Goal: Check status

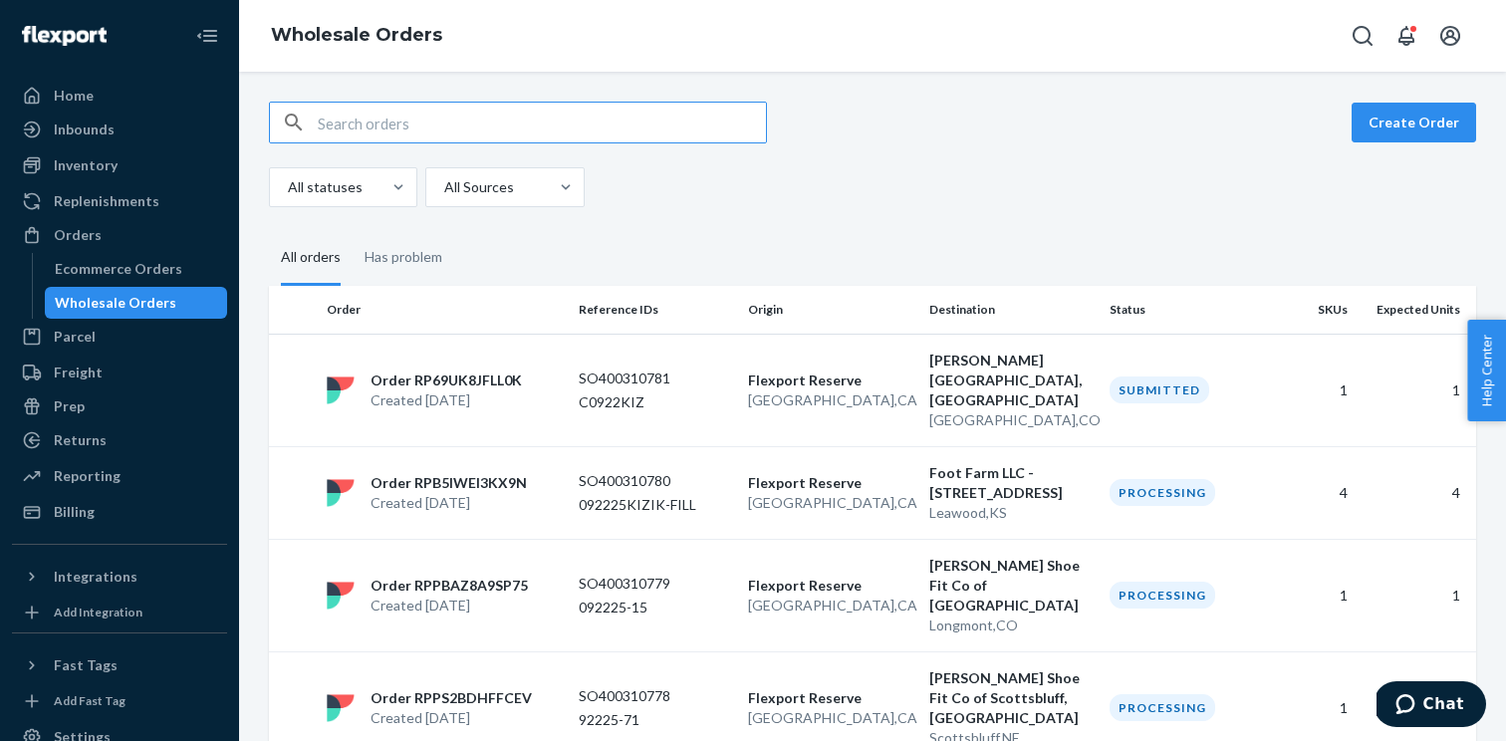
scroll to position [1235, 0]
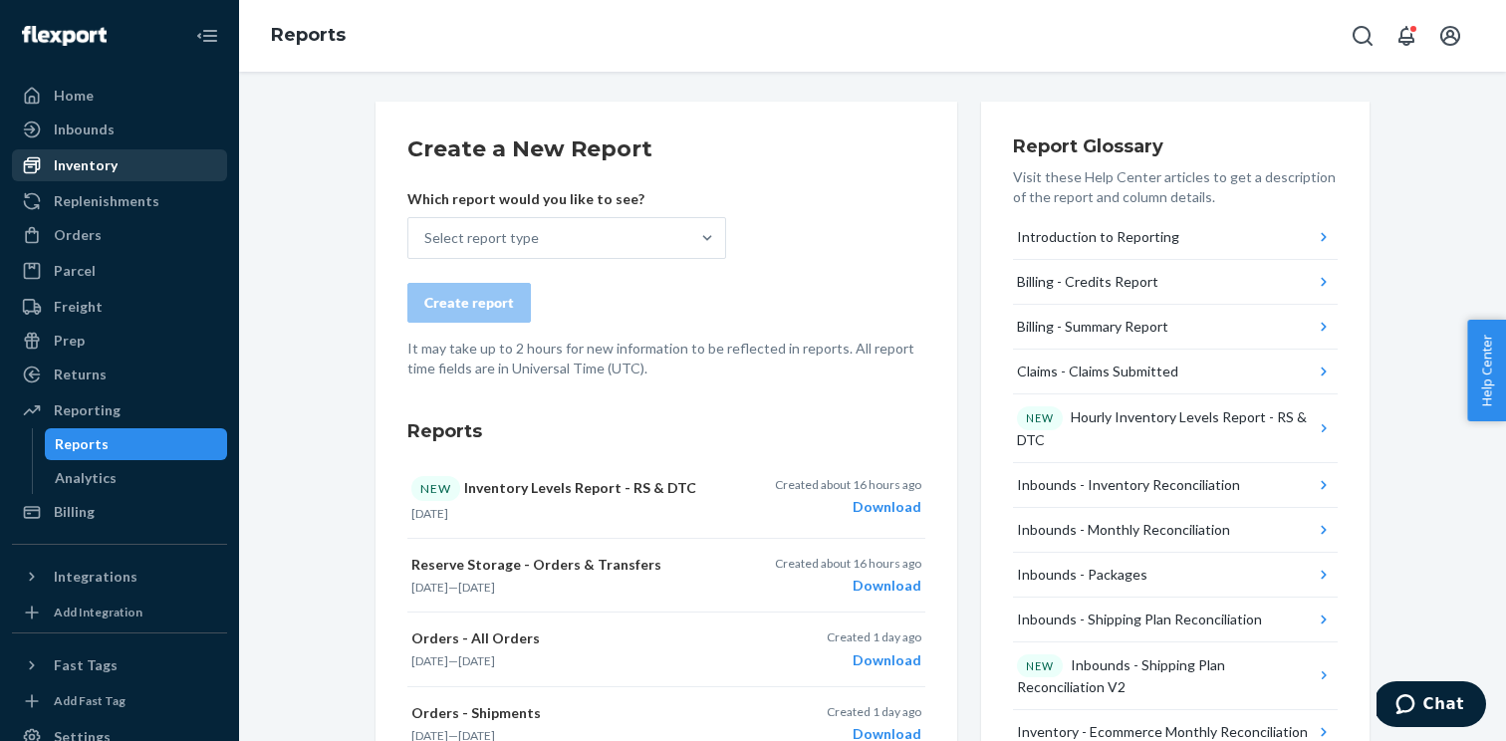
click at [130, 164] on div "Inventory" at bounding box center [119, 165] width 211 height 28
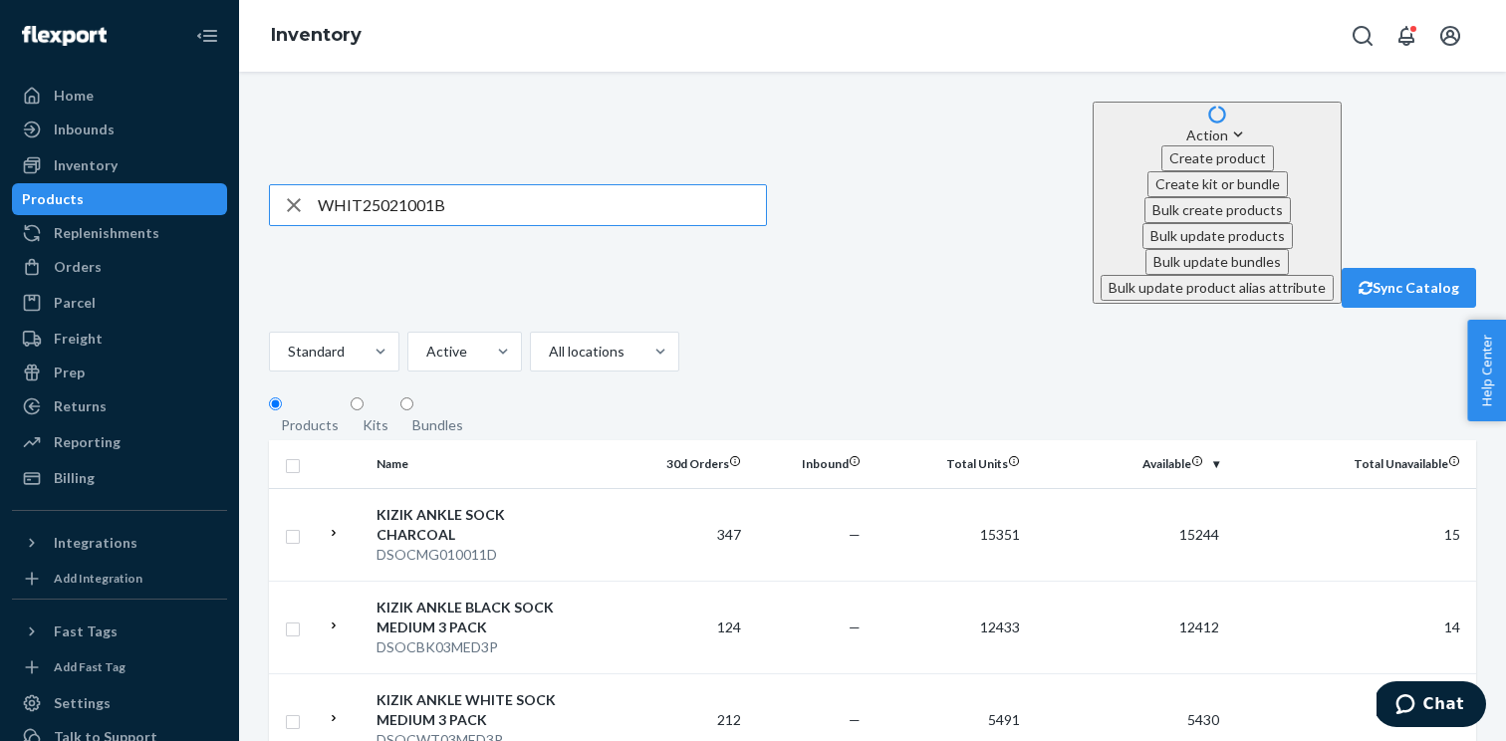
type input "WHIT25021001B"
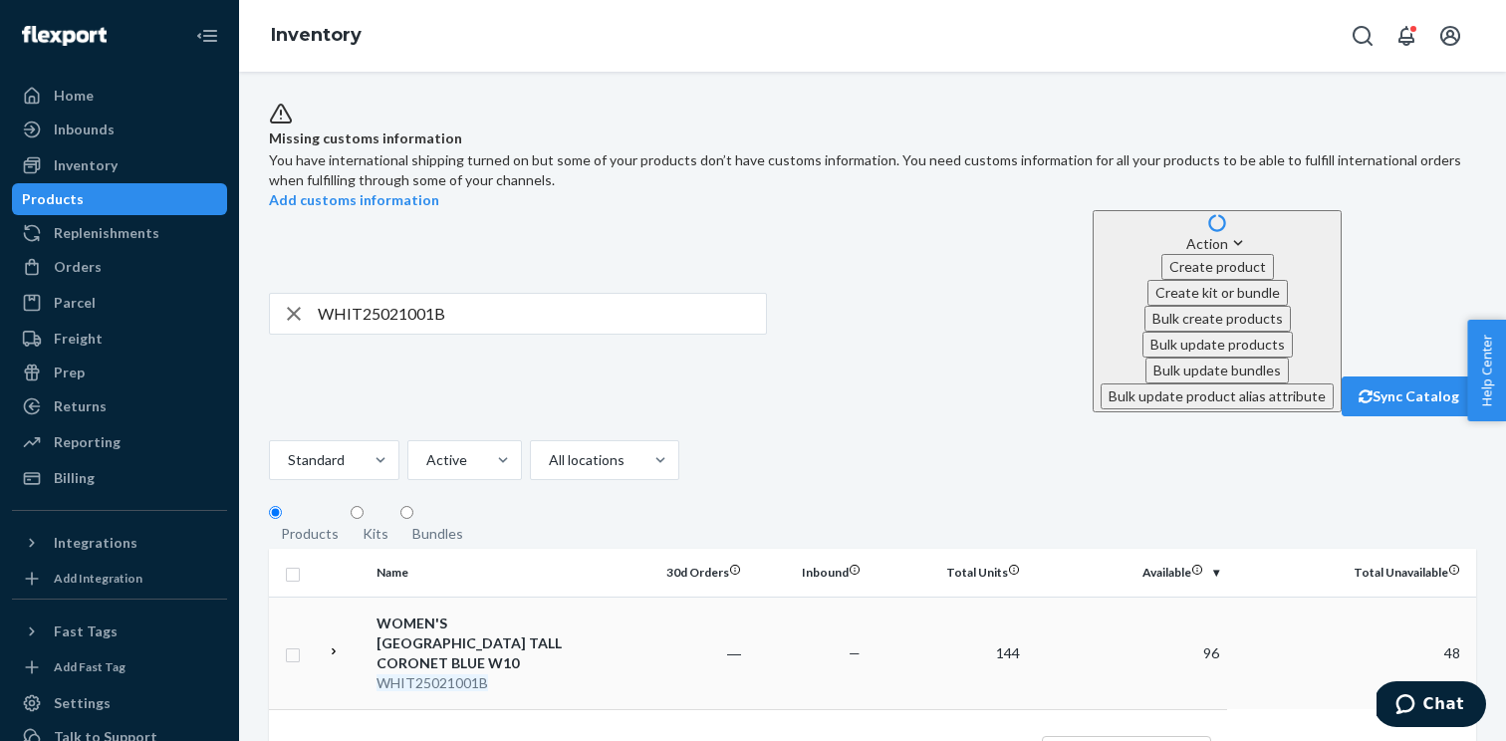
click at [340, 644] on icon at bounding box center [334, 651] width 14 height 14
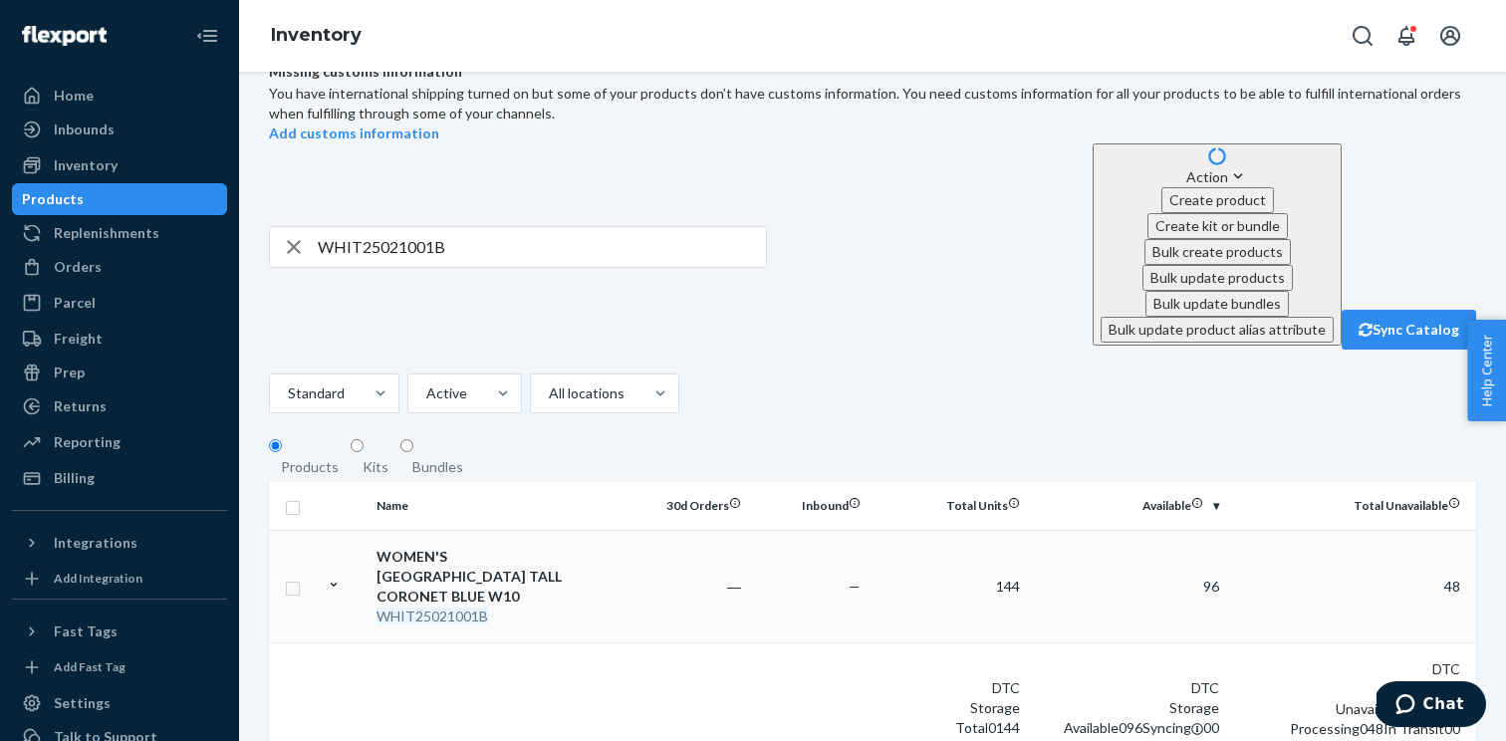
click at [497, 547] on div "WOMEN'S [GEOGRAPHIC_DATA] TALL CORONET BLUE W10" at bounding box center [481, 577] width 208 height 60
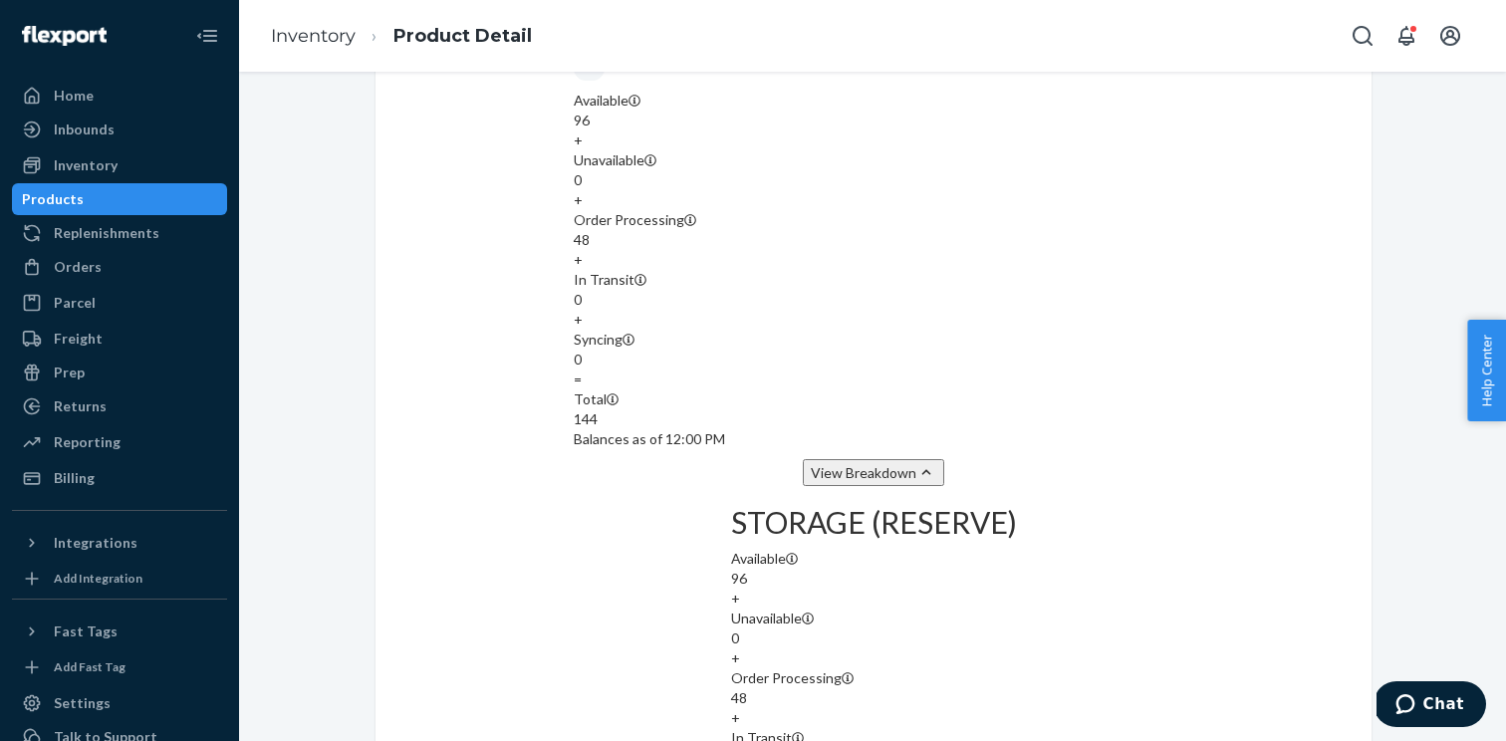
scroll to position [1478, 0]
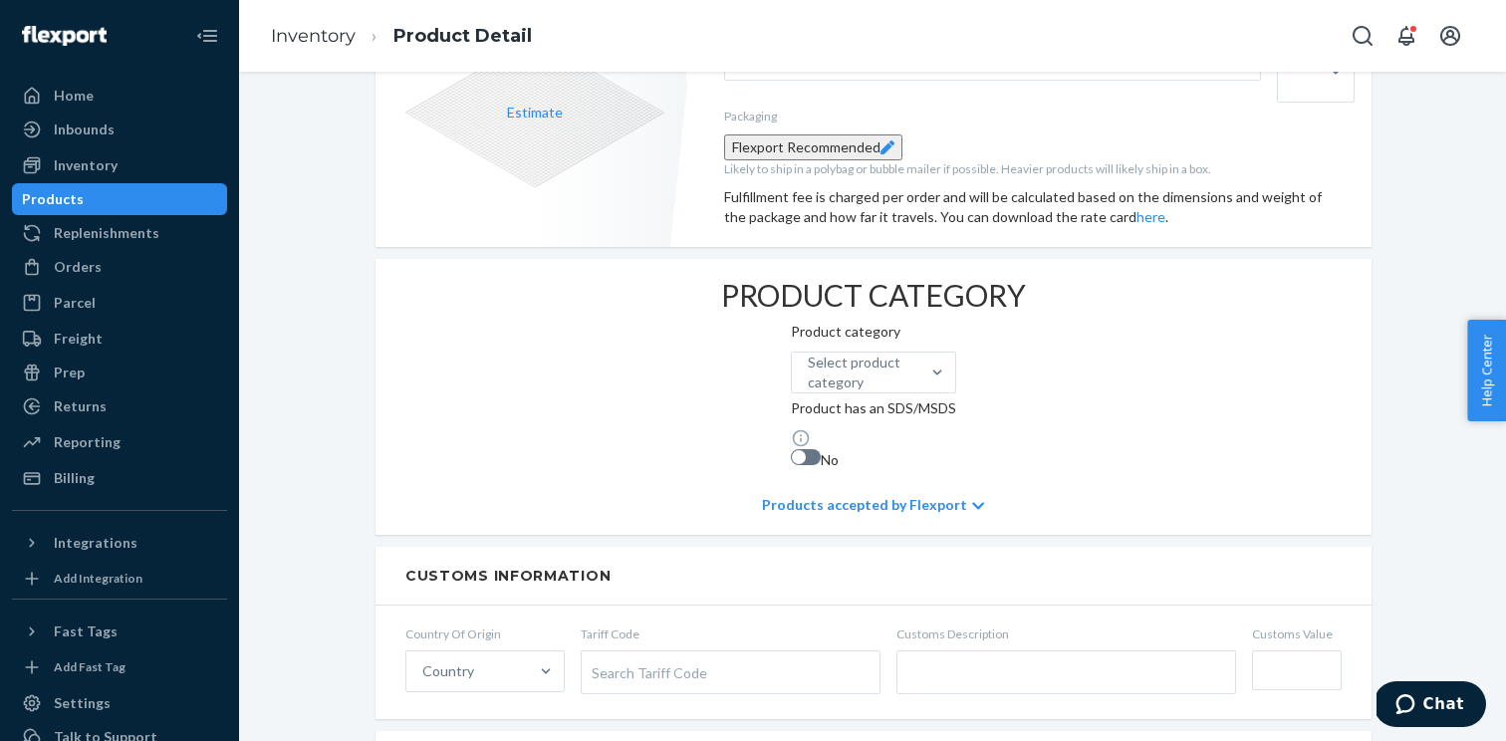
scroll to position [0, 0]
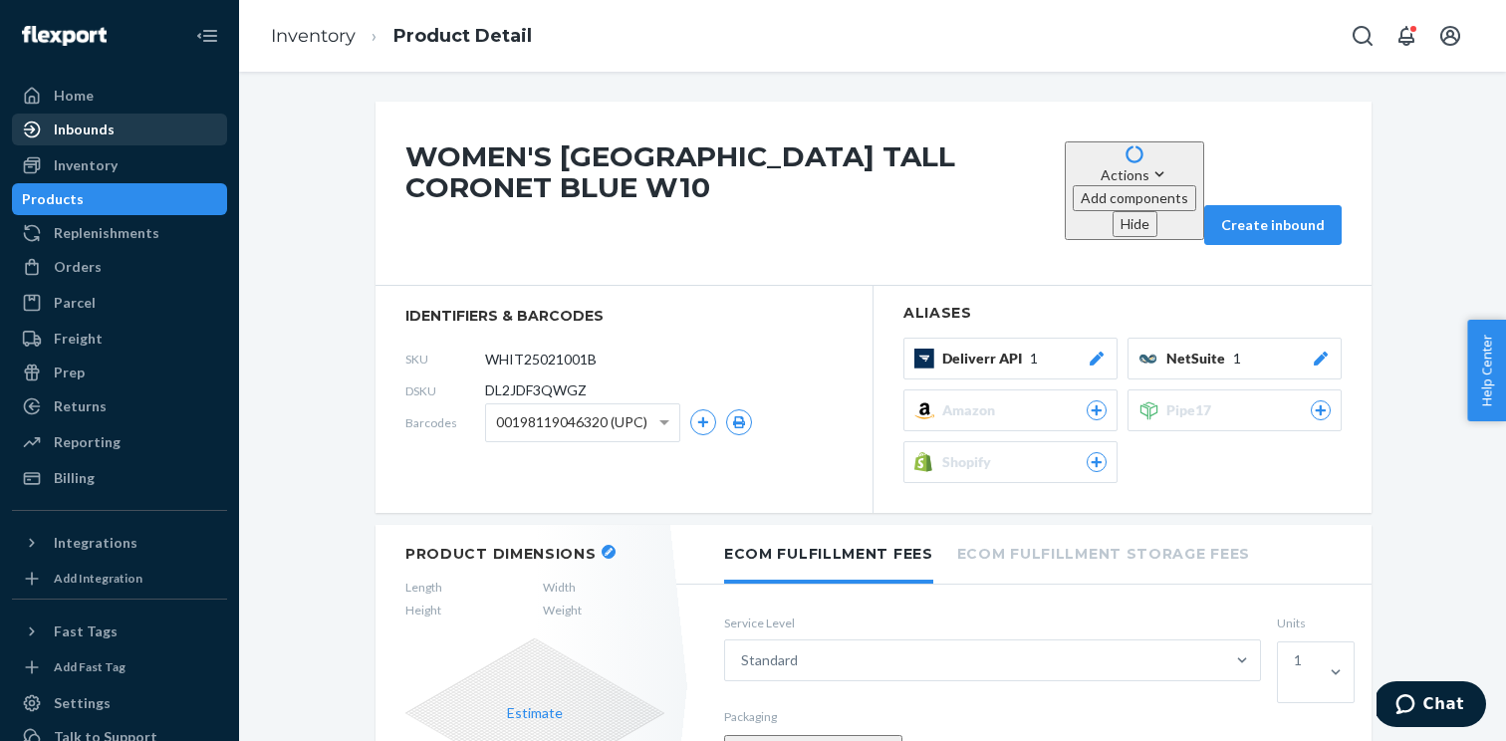
click at [125, 133] on div "Inbounds" at bounding box center [119, 130] width 211 height 28
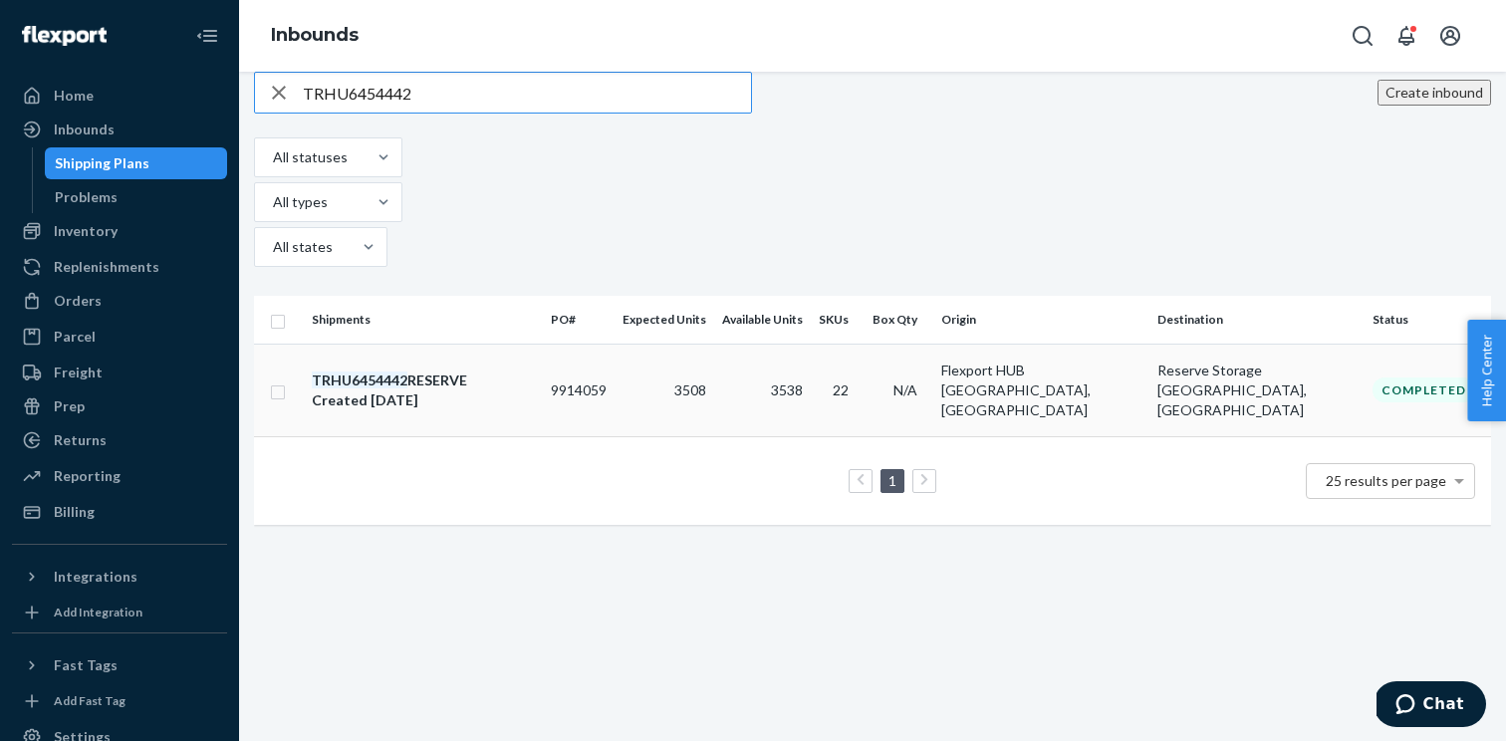
type input "TRHU6454442"
click at [535, 371] on div "TRHU6454442 RESERVE Created [DATE]" at bounding box center [423, 391] width 223 height 40
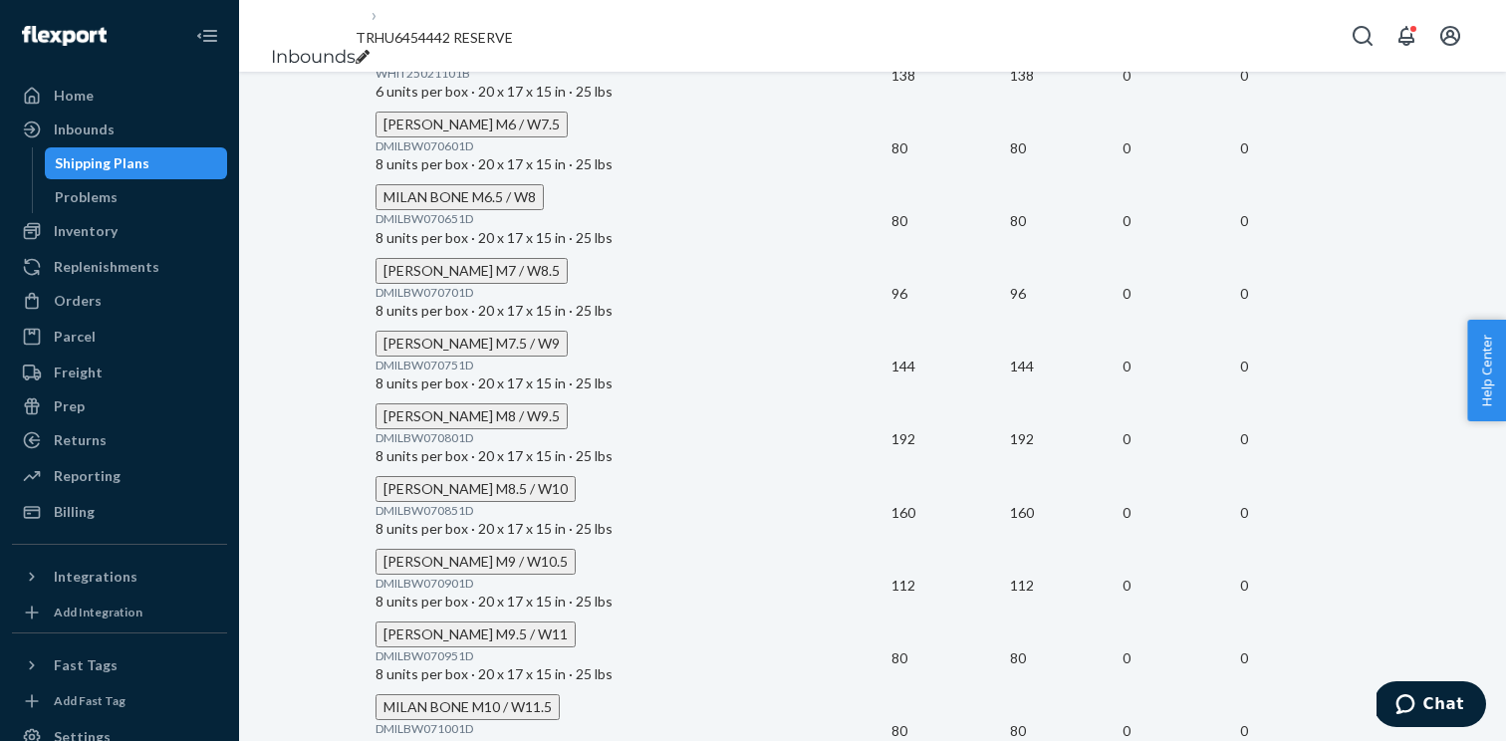
scroll to position [1995, 0]
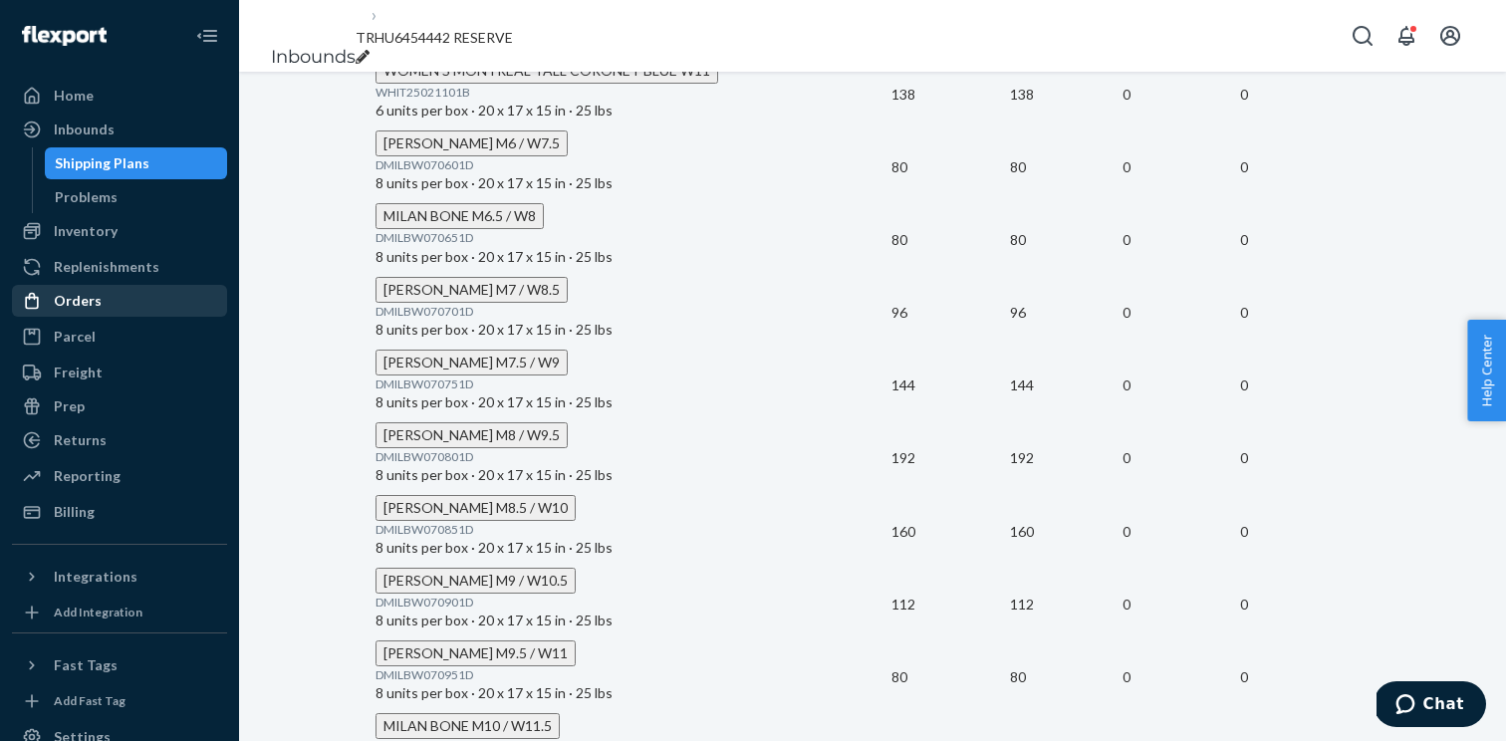
click at [96, 292] on div "Orders" at bounding box center [78, 301] width 48 height 20
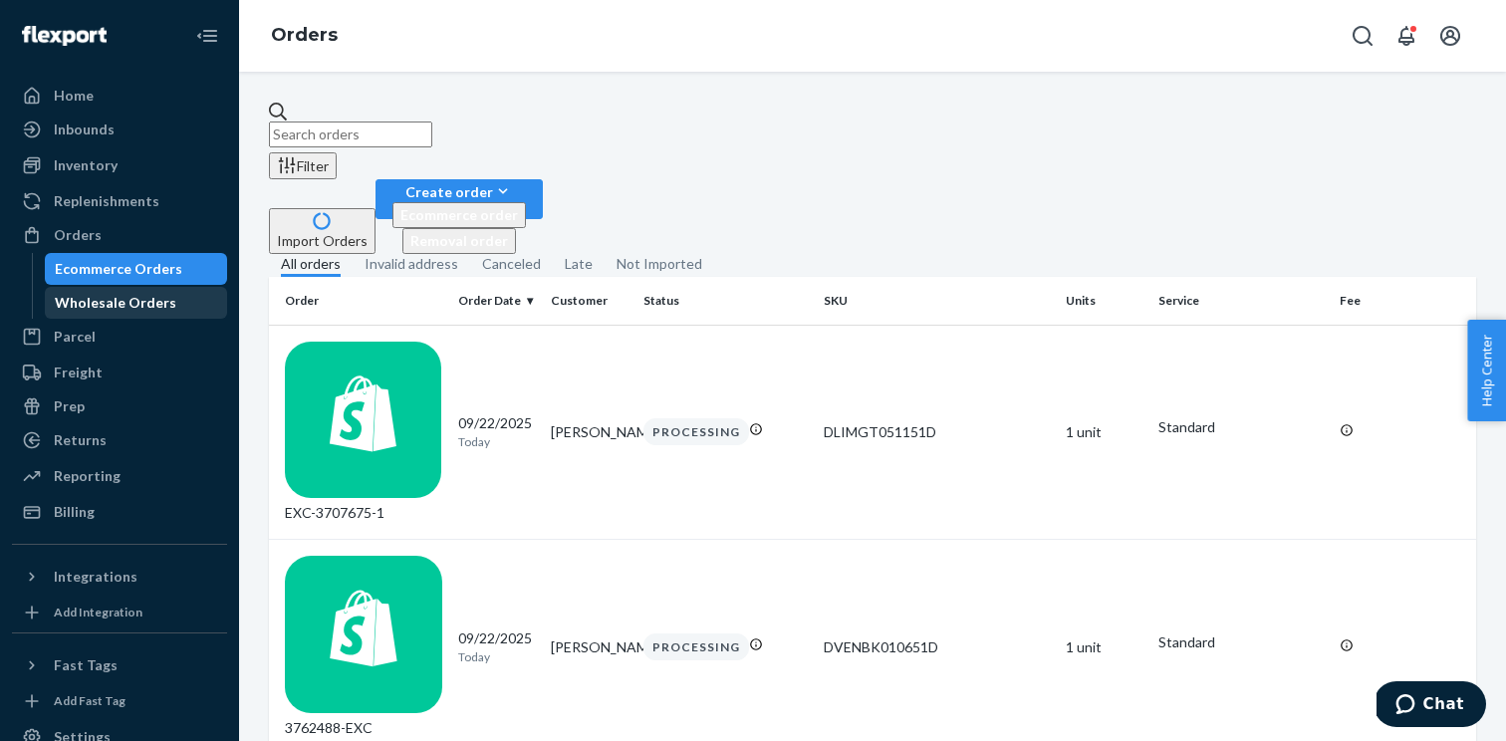
click at [143, 307] on div "Wholesale Orders" at bounding box center [116, 303] width 122 height 20
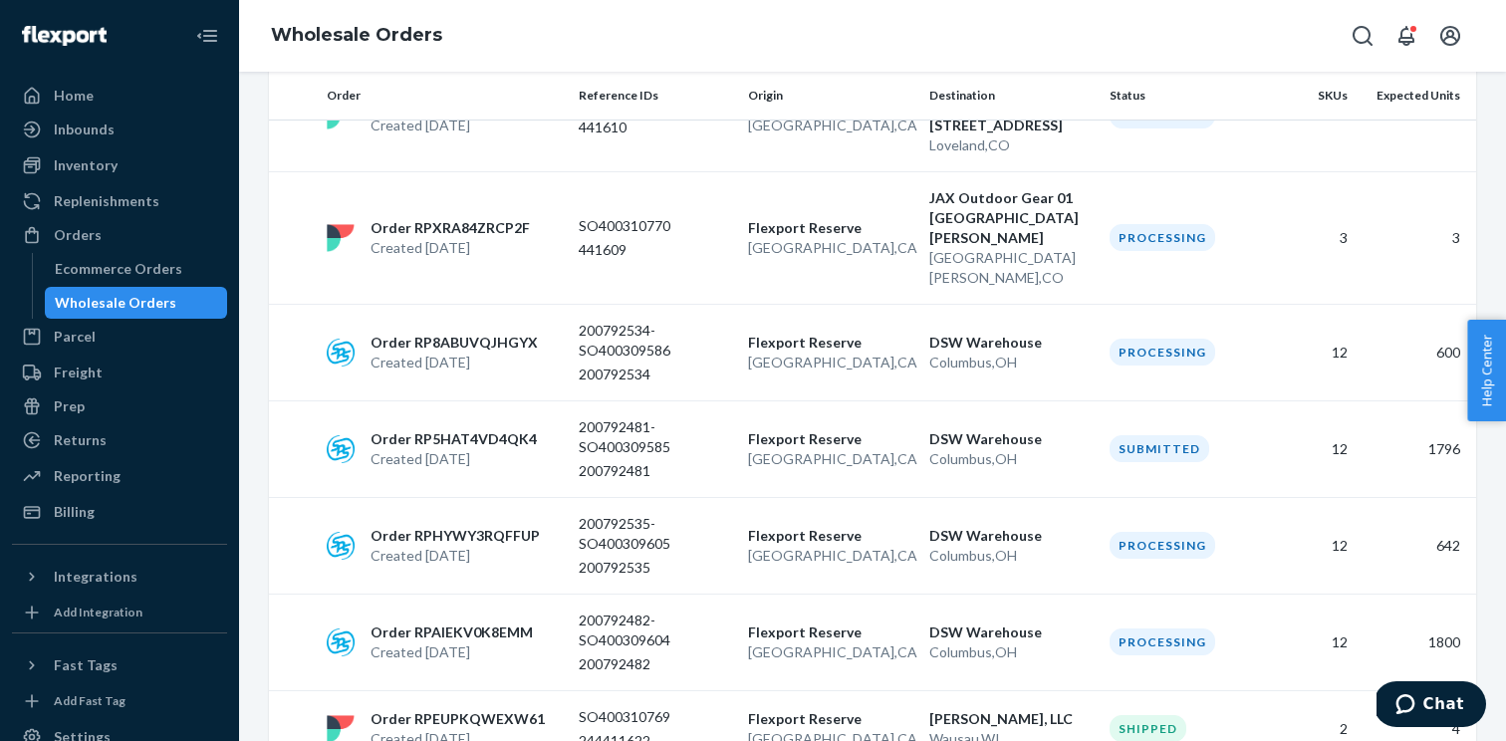
scroll to position [1436, 0]
click at [505, 447] on p "Created Sep 21, 2025" at bounding box center [454, 457] width 166 height 20
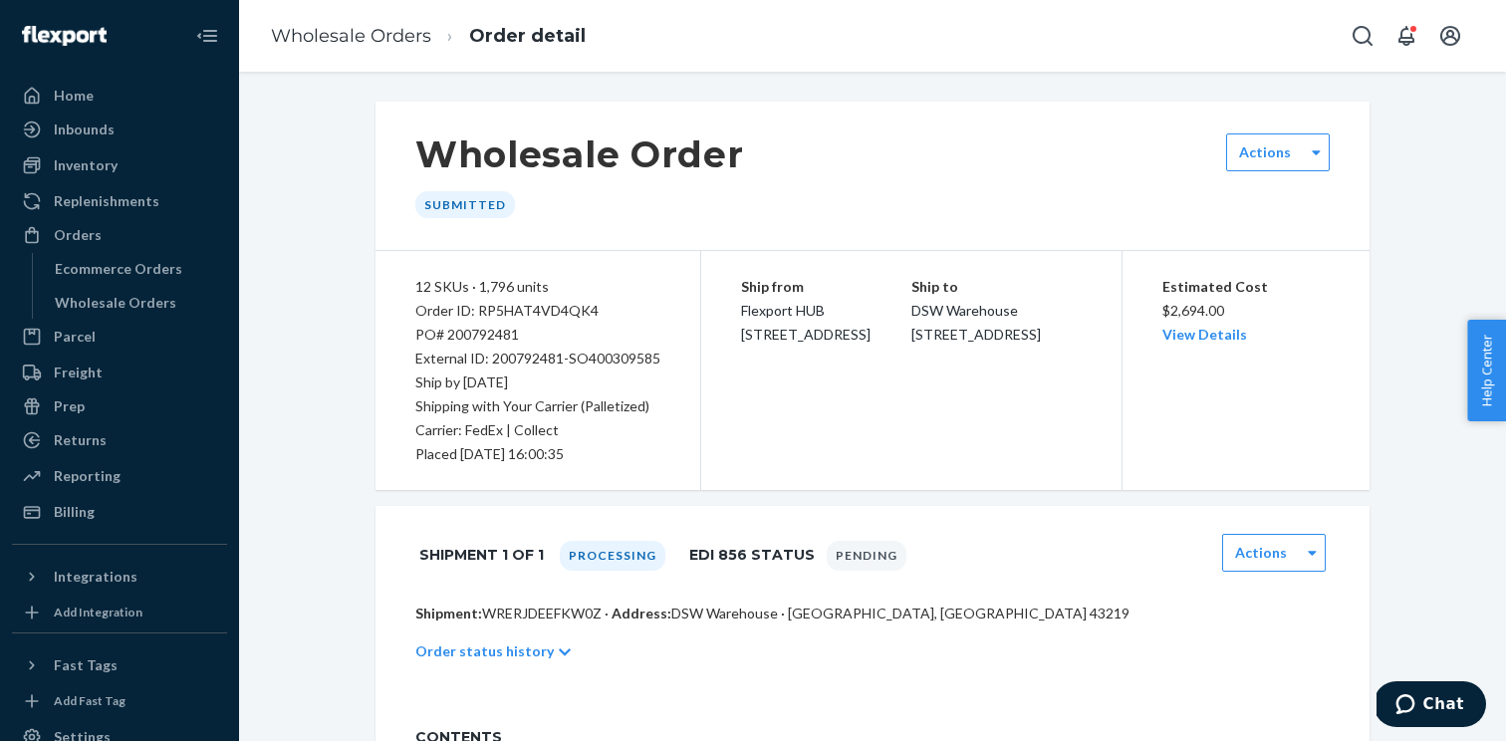
click at [549, 623] on p "Shipment: WRERJDEEFKW0Z · Address: DSW Warehouse · Columbus, OH 43219" at bounding box center [872, 614] width 914 height 20
click at [559, 612] on p "Shipment: WRERJDEEFKW0Z · Address: DSW Warehouse · Columbus, OH 43219" at bounding box center [872, 614] width 914 height 20
click at [561, 322] on div "Order ID: RP5HAT4VD4QK4" at bounding box center [537, 311] width 245 height 24
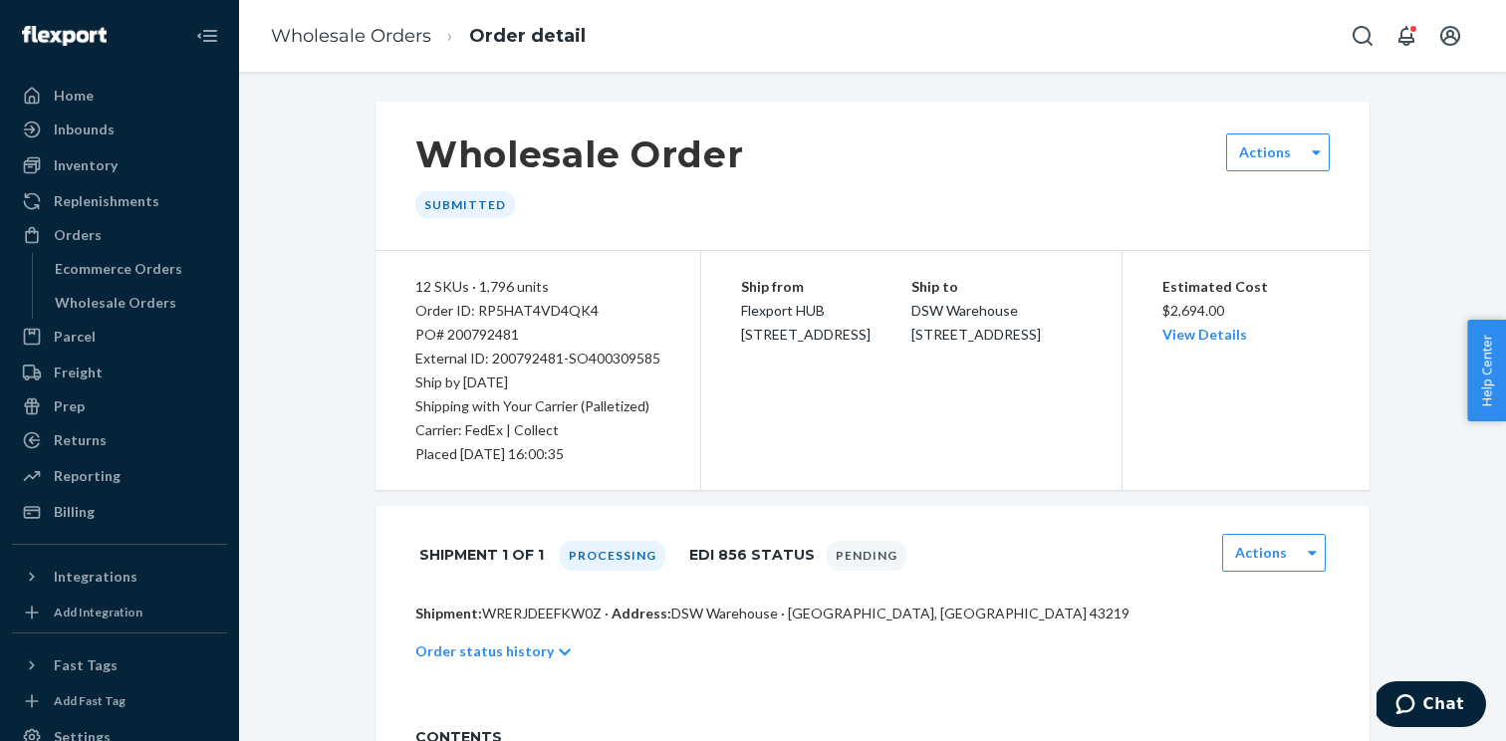
click at [554, 310] on div "Order ID: RP5HAT4VD4QK4" at bounding box center [537, 311] width 245 height 24
copy div "RP5HAT4VD4QK4"
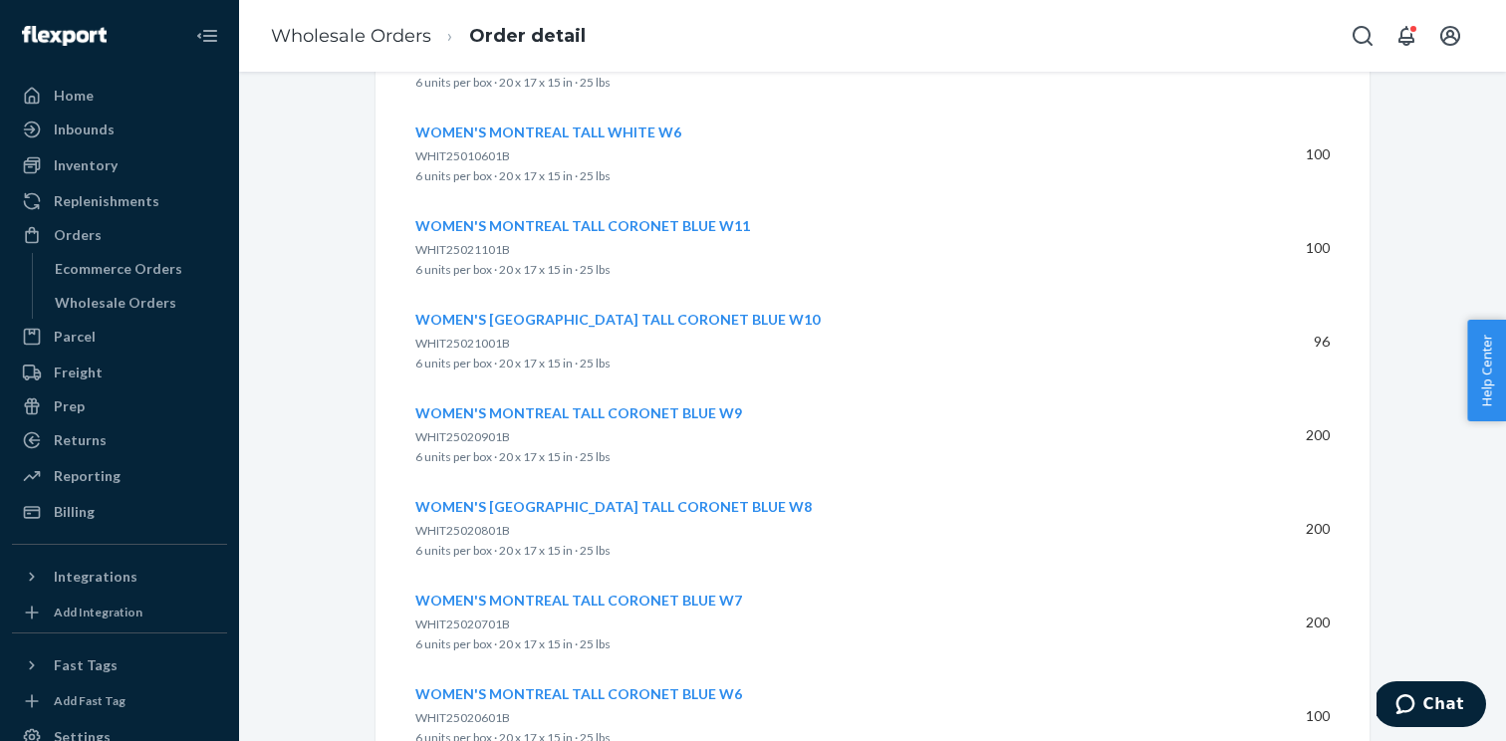
scroll to position [1276, 0]
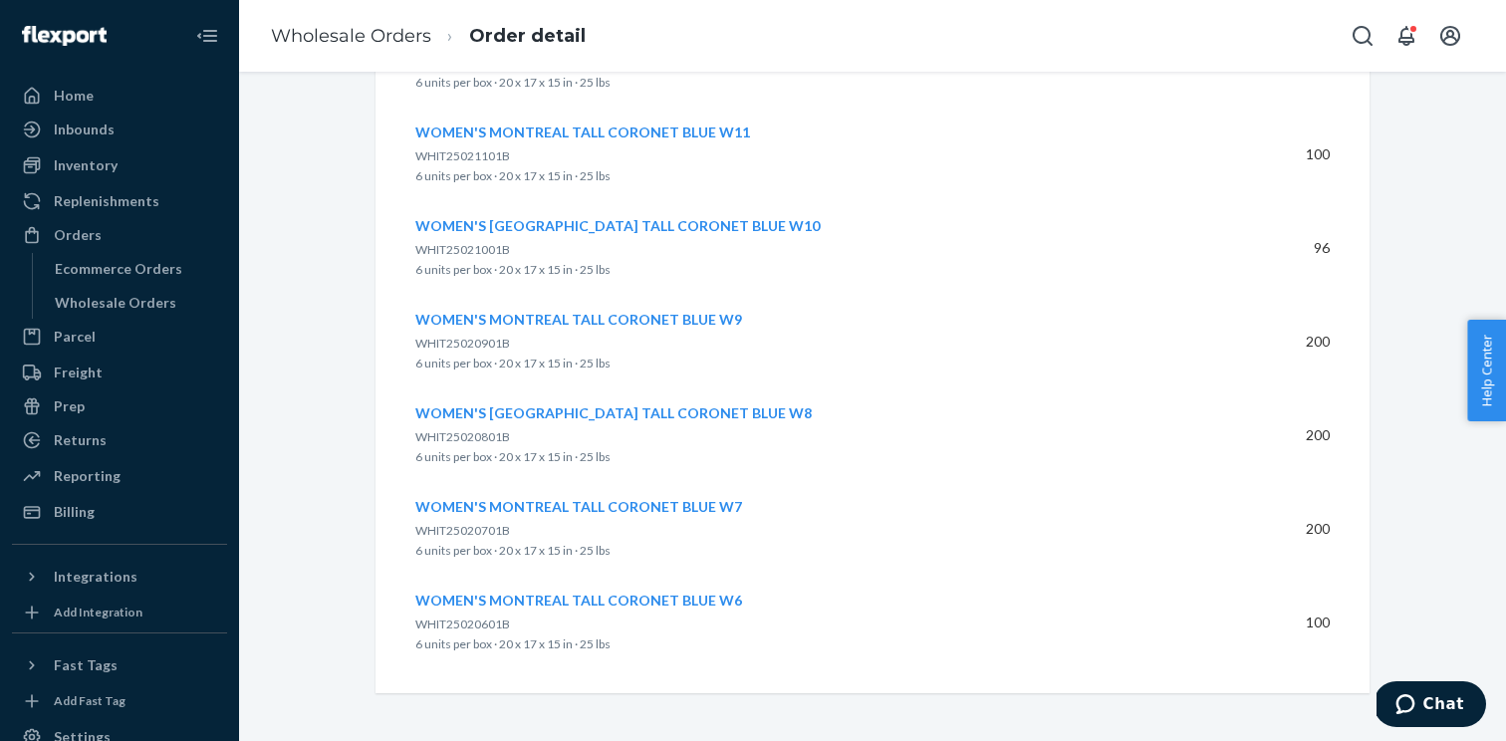
click at [459, 248] on span "WHIT25021001B" at bounding box center [462, 249] width 95 height 15
copy span "WHIT25021001B"
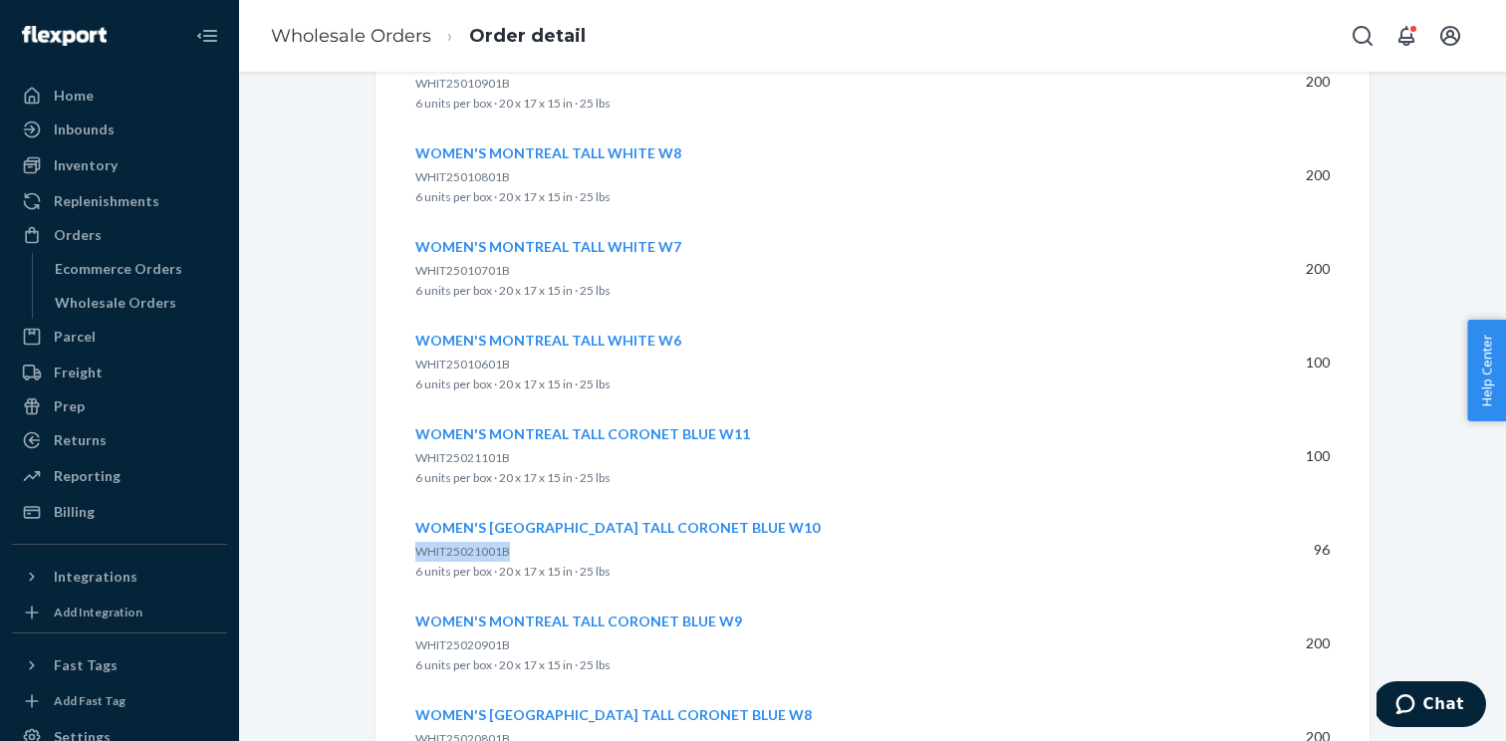
scroll to position [1108, 0]
